Goal: Task Accomplishment & Management: Manage account settings

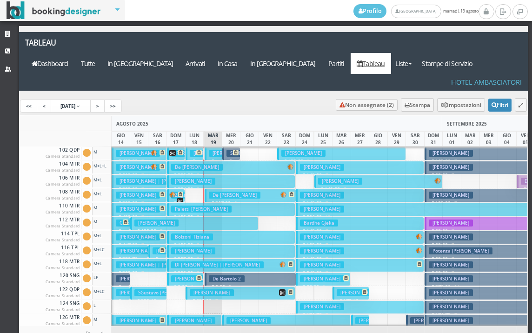
click at [185, 275] on h3 "[PERSON_NAME] | [PERSON_NAME]" at bounding box center [214, 278] width 87 height 7
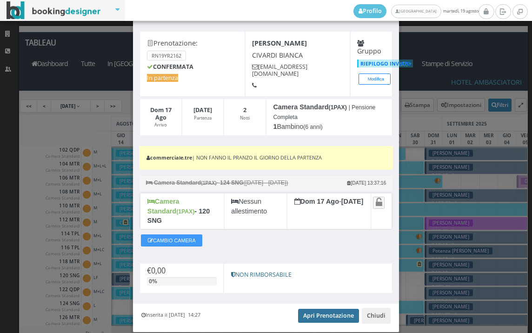
scroll to position [52, 0]
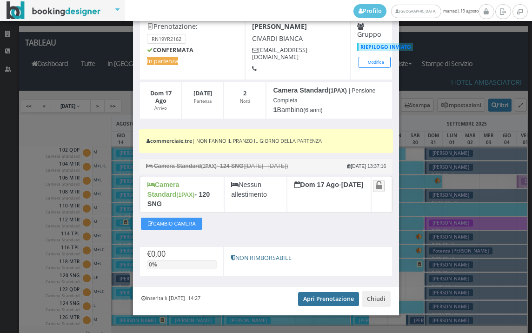
click at [335, 292] on link "Apri Prenotazione" at bounding box center [328, 299] width 61 height 14
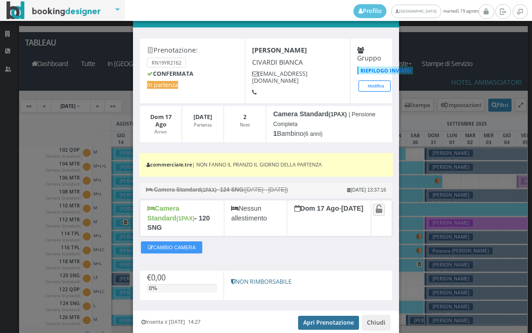
scroll to position [0, 0]
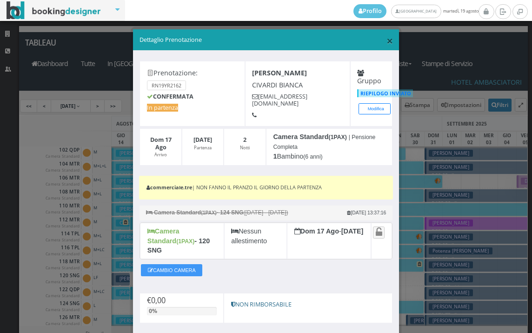
drag, startPoint x: 383, startPoint y: 38, endPoint x: 273, endPoint y: 108, distance: 130.5
click at [387, 38] on span "×" at bounding box center [390, 41] width 7 height 16
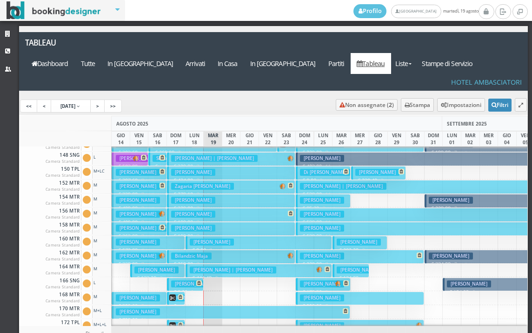
scroll to position [326, 0]
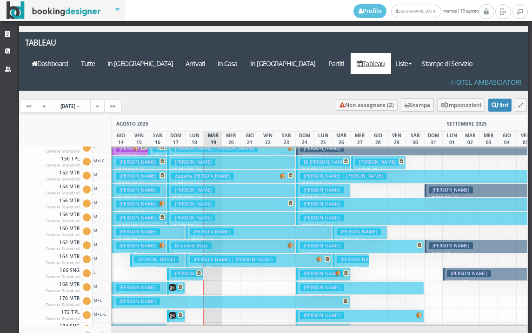
click at [185, 270] on h3 "[PERSON_NAME]" at bounding box center [193, 273] width 44 height 7
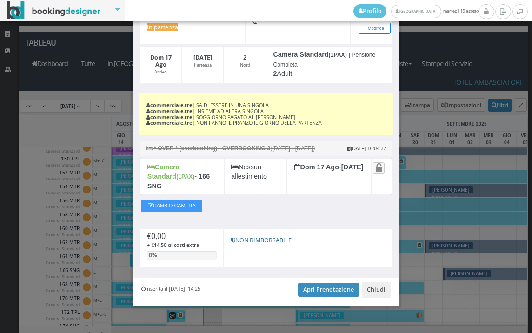
scroll to position [90, 0]
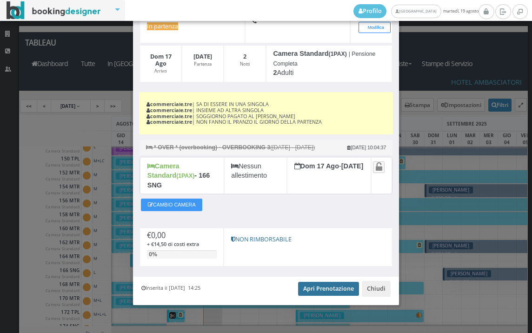
click at [310, 288] on link "Apri Prenotazione" at bounding box center [328, 289] width 61 height 14
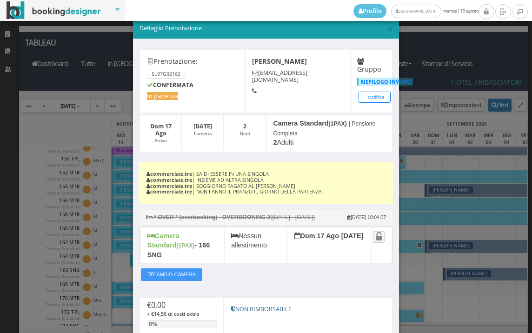
scroll to position [0, 0]
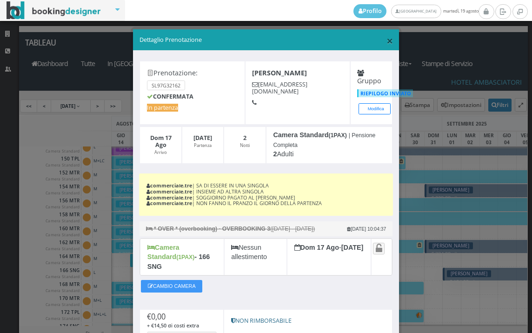
click at [387, 39] on span "×" at bounding box center [390, 41] width 7 height 16
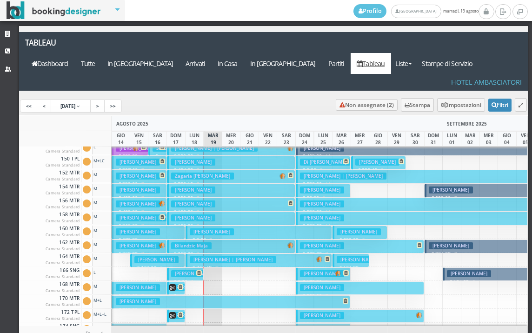
click at [186, 270] on h3 "[PERSON_NAME]" at bounding box center [193, 273] width 44 height 7
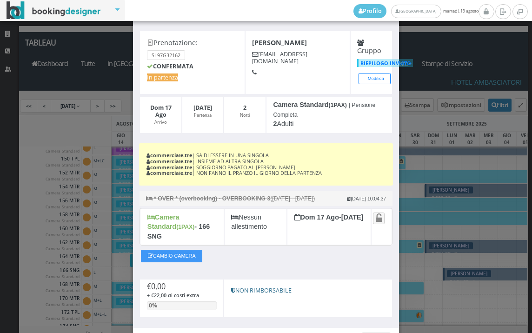
scroll to position [90, 0]
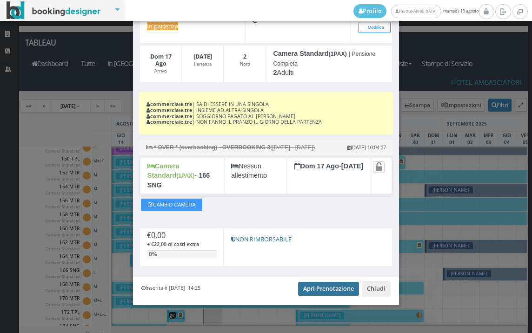
click at [316, 289] on link "Apri Prenotazione" at bounding box center [328, 289] width 61 height 14
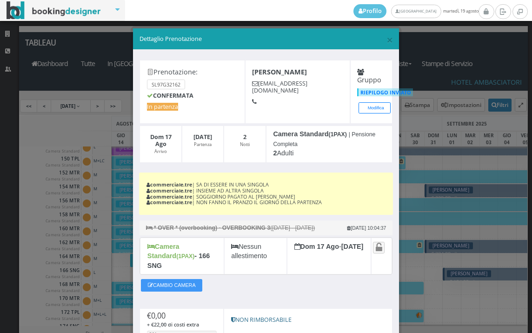
scroll to position [0, 0]
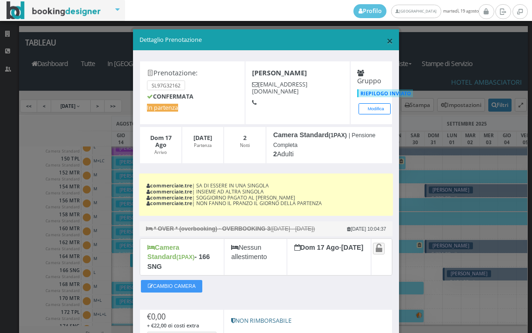
click at [387, 43] on span "×" at bounding box center [390, 41] width 7 height 16
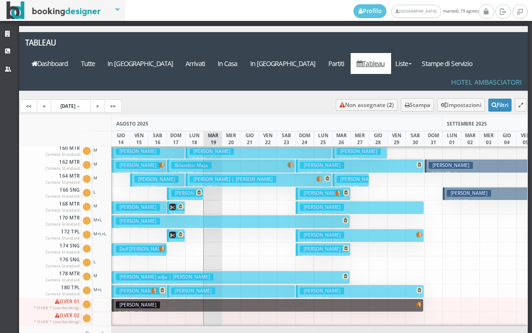
scroll to position [466, 0]
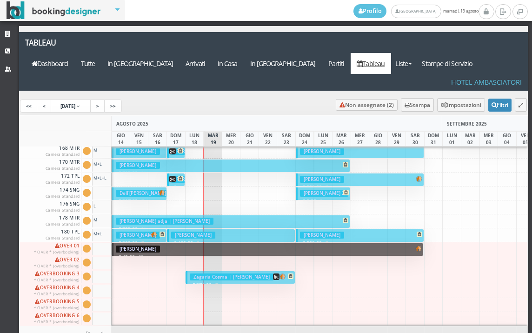
click at [327, 159] on button "[PERSON_NAME] € 725.00 21 notti 1 Adulto + 1 Bambino (5 anni)" at bounding box center [231, 165] width 239 height 13
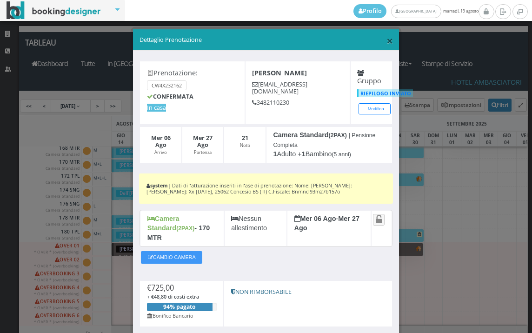
click at [387, 38] on span "×" at bounding box center [390, 41] width 7 height 16
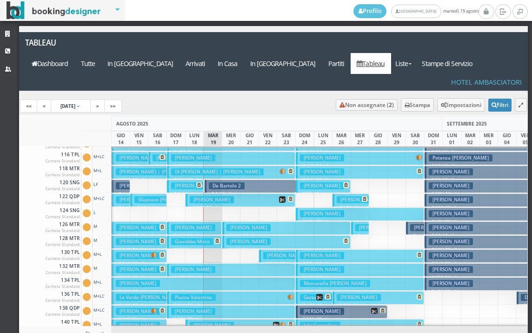
scroll to position [0, 0]
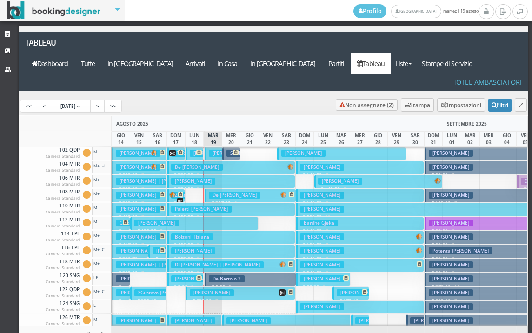
click at [253, 192] on h3 "De [PERSON_NAME]" at bounding box center [235, 195] width 52 height 7
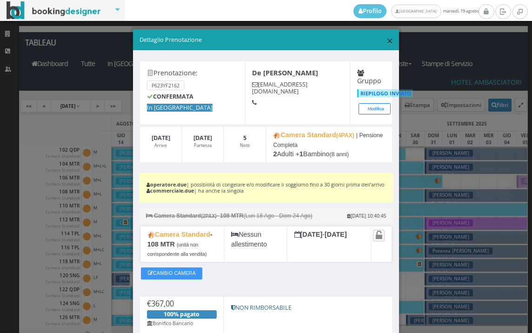
click at [387, 40] on span "×" at bounding box center [390, 41] width 7 height 16
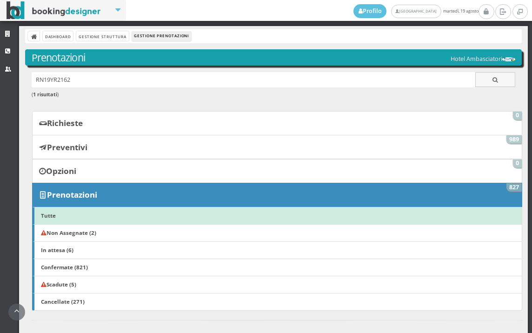
scroll to position [211, 0]
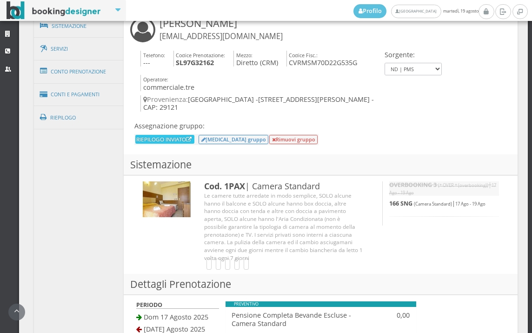
scroll to position [657, 0]
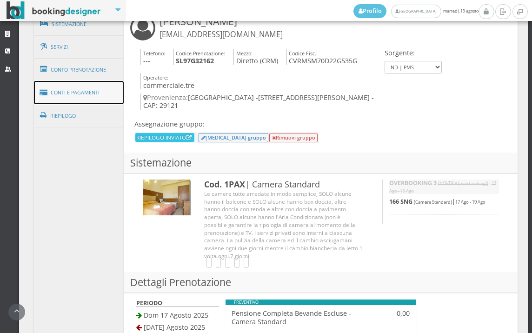
click at [89, 90] on link "Conti e Pagamenti" at bounding box center [79, 93] width 90 height 24
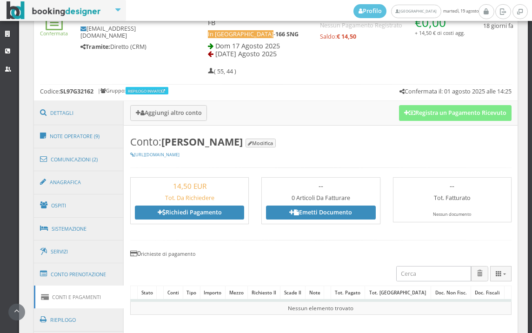
scroll to position [335, 0]
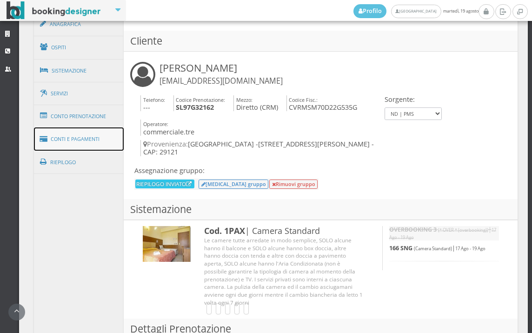
click at [84, 137] on link "Conti e Pagamenti" at bounding box center [79, 139] width 90 height 24
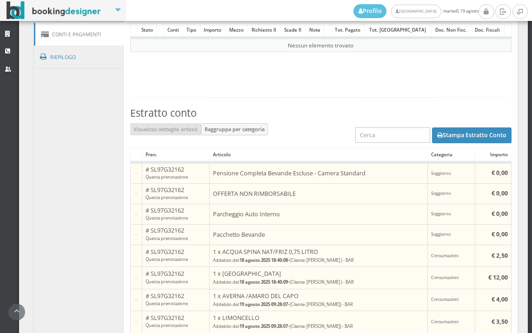
scroll to position [591, 0]
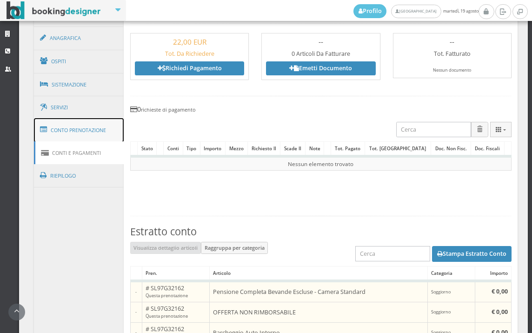
click at [92, 129] on link "Conto Prenotazione" at bounding box center [79, 130] width 90 height 24
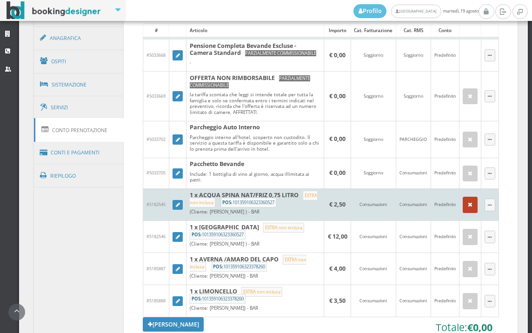
click at [468, 208] on icon "button" at bounding box center [470, 205] width 5 height 6
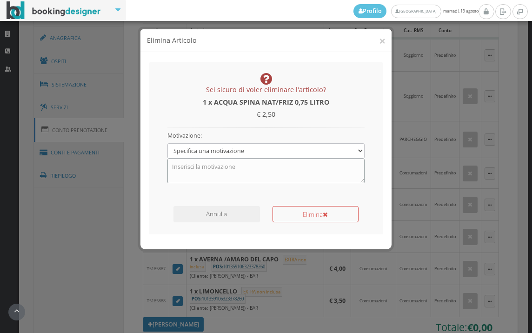
click at [266, 166] on textarea at bounding box center [266, 171] width 198 height 24
type textarea "PACCHETTO BEVANDE"
click at [291, 218] on button "Elimina" at bounding box center [316, 214] width 86 height 16
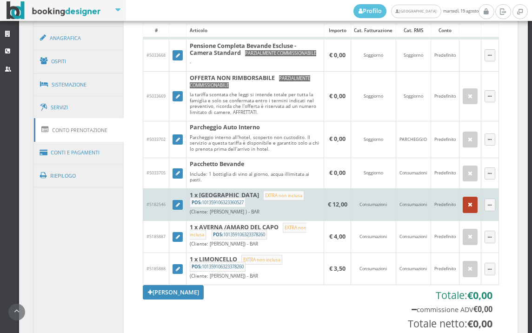
click at [466, 212] on button "button" at bounding box center [470, 205] width 15 height 16
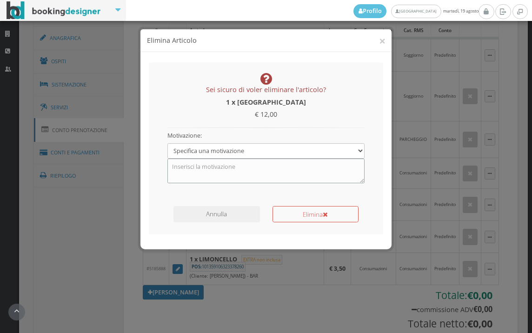
click at [223, 172] on textarea at bounding box center [266, 171] width 198 height 24
type textarea "PACCHETTO BEVANDE"
click at [312, 216] on button "Elimina" at bounding box center [316, 214] width 86 height 16
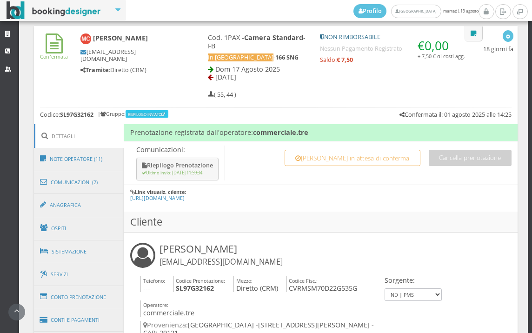
scroll to position [465, 0]
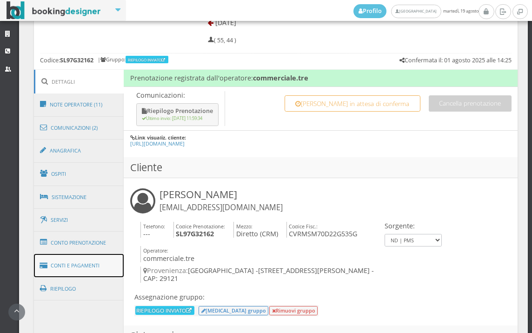
click at [88, 270] on link "Conti e Pagamenti" at bounding box center [79, 266] width 90 height 24
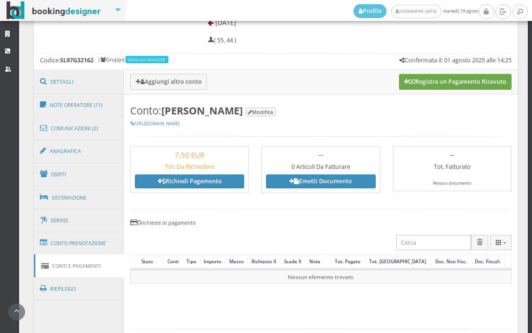
click at [451, 87] on button "Registra un Pagamento Ricevuto" at bounding box center [455, 82] width 113 height 16
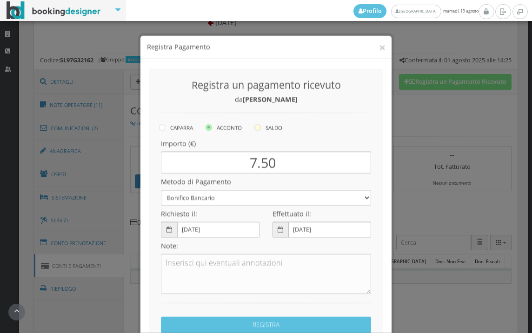
click at [256, 121] on icon at bounding box center [257, 121] width 7 height 7
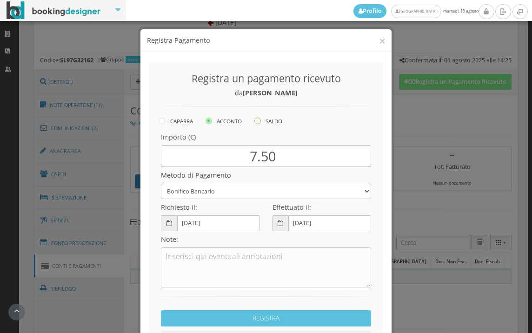
radio input "true"
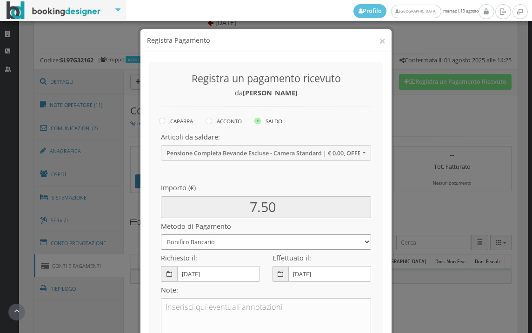
click at [194, 239] on select "Bonifico Bancario BONIFICO SUM UP Contanti Assegno Bancario Assegno Circolare V…" at bounding box center [266, 241] width 210 height 15
select select
click at [161, 234] on select "Bonifico Bancario BONIFICO SUM UP Contanti Assegno Bancario Assegno Circolare V…" at bounding box center [266, 241] width 210 height 15
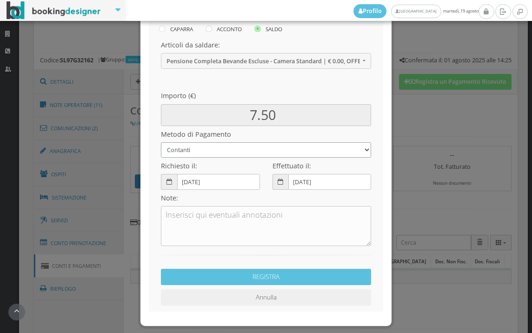
scroll to position [103, 0]
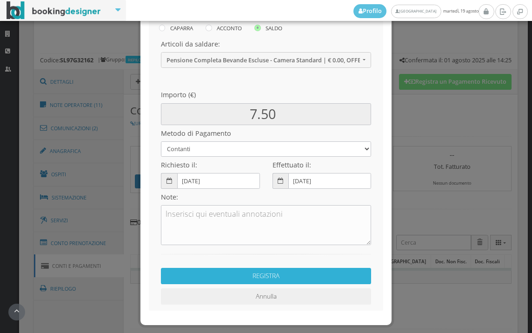
click at [234, 277] on button "REGISTRA" at bounding box center [266, 276] width 210 height 16
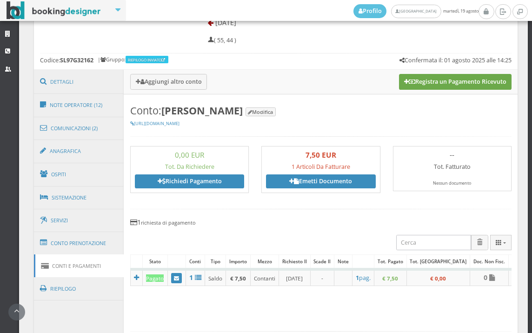
click at [443, 80] on button "Registra un Pagamento Ricevuto" at bounding box center [455, 82] width 113 height 16
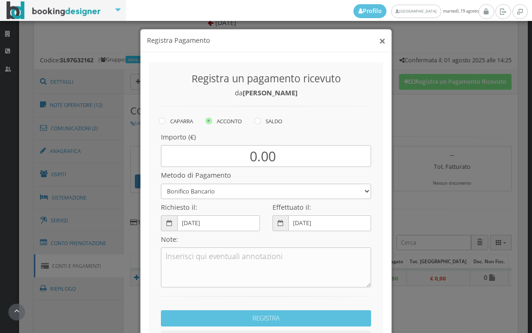
click at [380, 40] on button "×" at bounding box center [382, 41] width 7 height 12
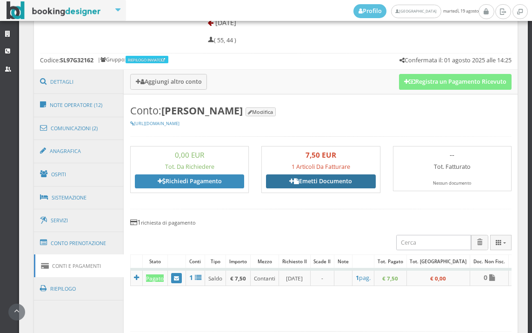
click at [321, 184] on link "Emetti Documento" at bounding box center [320, 181] width 109 height 14
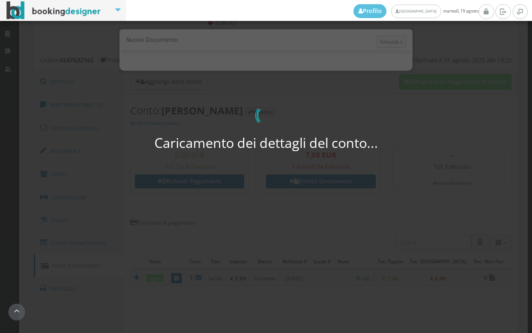
select select "PF"
select select "PIACENZA"
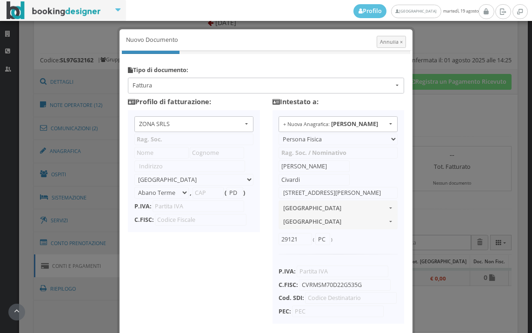
type input "ZONA SRLS"
type input "Vico V Durante, 8"
select select "Frattamaggiore"
type input "80027"
type input "NA"
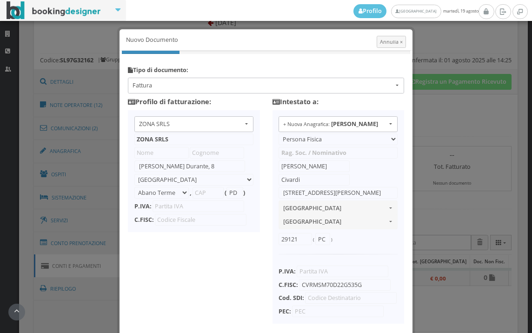
type input "10356321215"
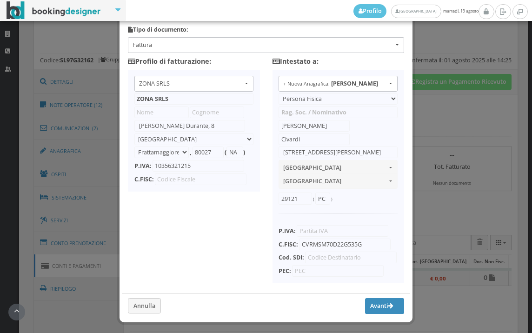
scroll to position [74, 0]
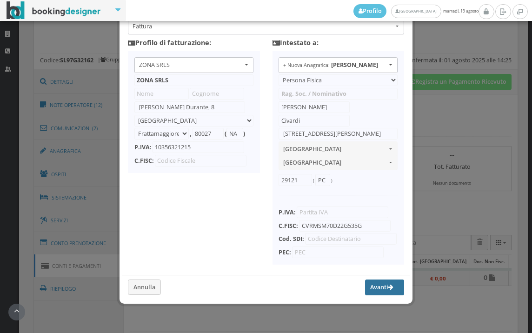
click at [368, 288] on button "Avanti" at bounding box center [384, 288] width 39 height 16
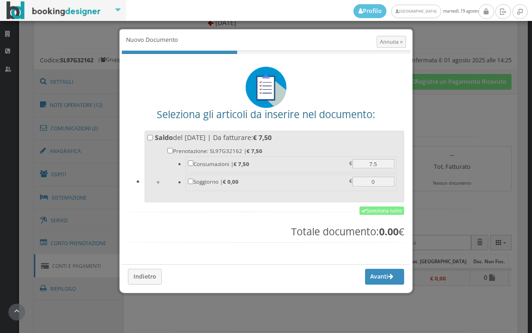
scroll to position [0, 0]
click at [378, 211] on link "Seleziona tutto" at bounding box center [382, 211] width 45 height 8
checkbox input "true"
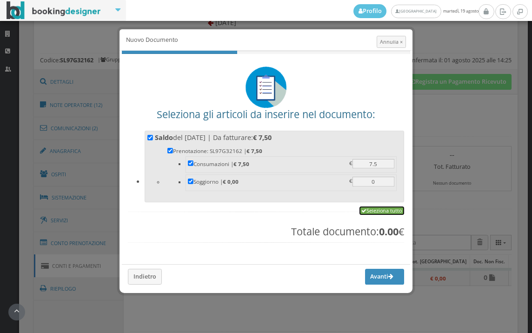
checkbox input "true"
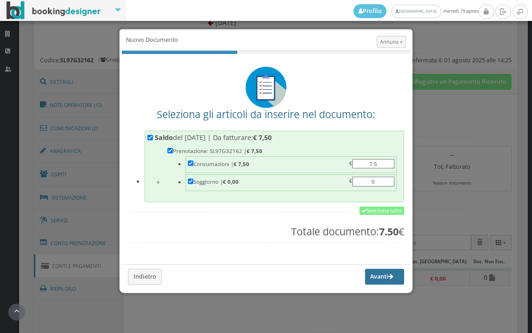
click at [375, 279] on button "Avanti" at bounding box center [384, 277] width 39 height 16
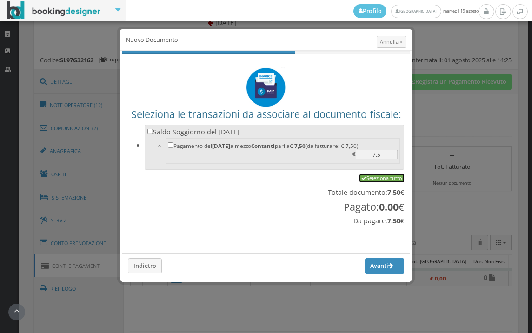
click at [386, 178] on link "Seleziona tutto" at bounding box center [382, 178] width 45 height 8
checkbox input "true"
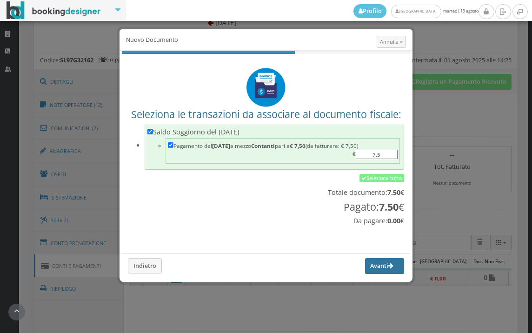
click at [371, 261] on button "Avanti" at bounding box center [384, 266] width 39 height 16
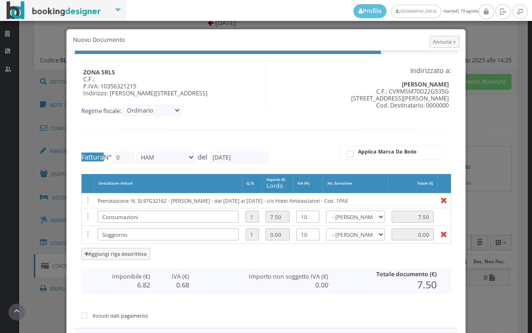
click at [412, 281] on div "ZONA SRLS C.F.: P.IVA: 10356321215 Indirizzo: Vico V Durante, 8 , 80027 Frattam…" at bounding box center [266, 242] width 382 height 361
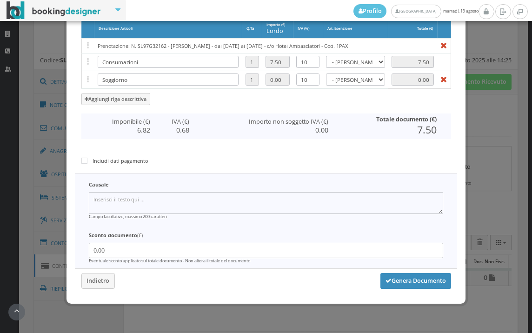
type input "497"
click at [412, 280] on button "Genera Documento" at bounding box center [416, 281] width 71 height 16
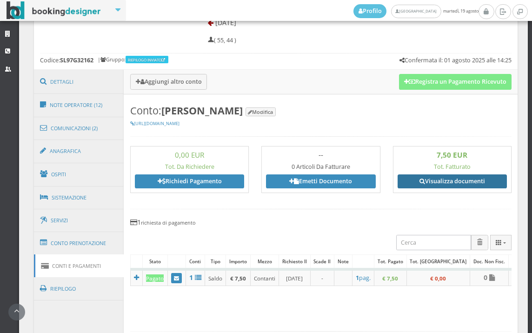
click at [426, 176] on link "Visualizza documenti" at bounding box center [452, 181] width 109 height 14
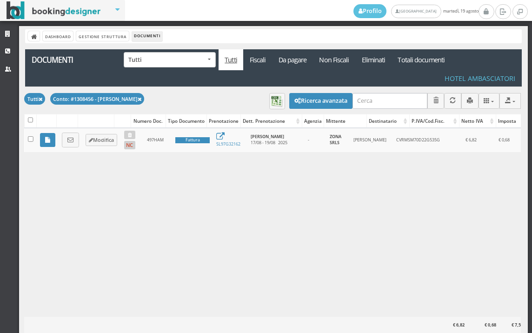
click at [71, 144] on link at bounding box center [70, 140] width 17 height 15
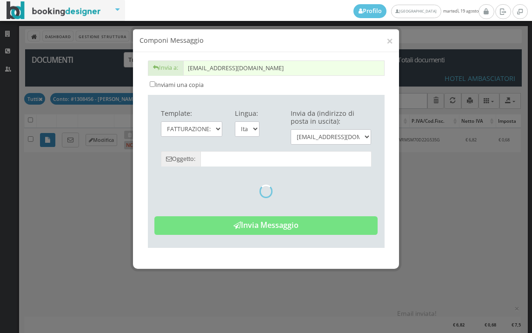
type input "Copia di cortesia: Fattura da ZONA SRLS - n. 497HAM del [DATE]"
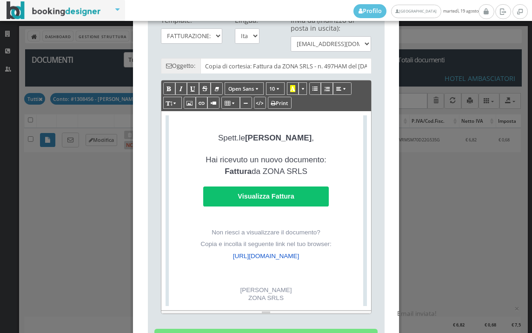
scroll to position [216, 0]
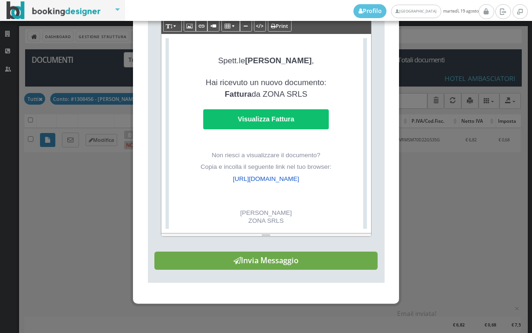
click at [301, 266] on button "Invia Messaggio" at bounding box center [265, 261] width 223 height 19
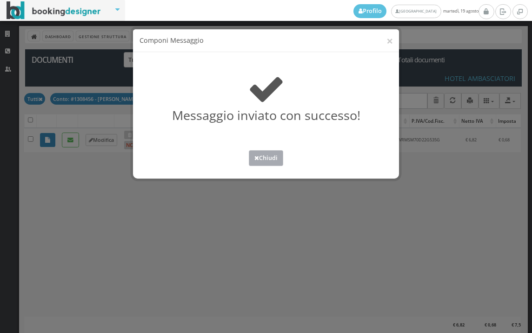
click at [265, 155] on button "Chiudi" at bounding box center [266, 157] width 34 height 15
